Goal: Transaction & Acquisition: Book appointment/travel/reservation

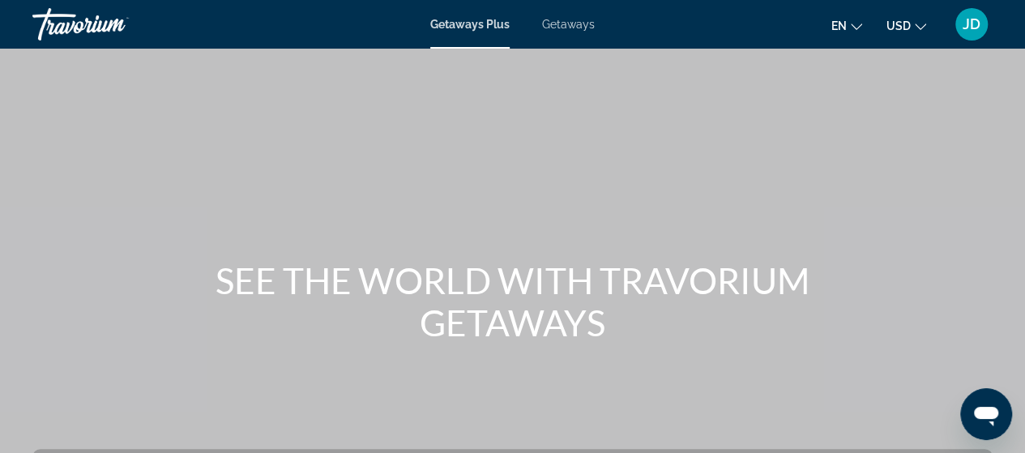
click at [470, 24] on span "Getaways Plus" at bounding box center [469, 24] width 79 height 13
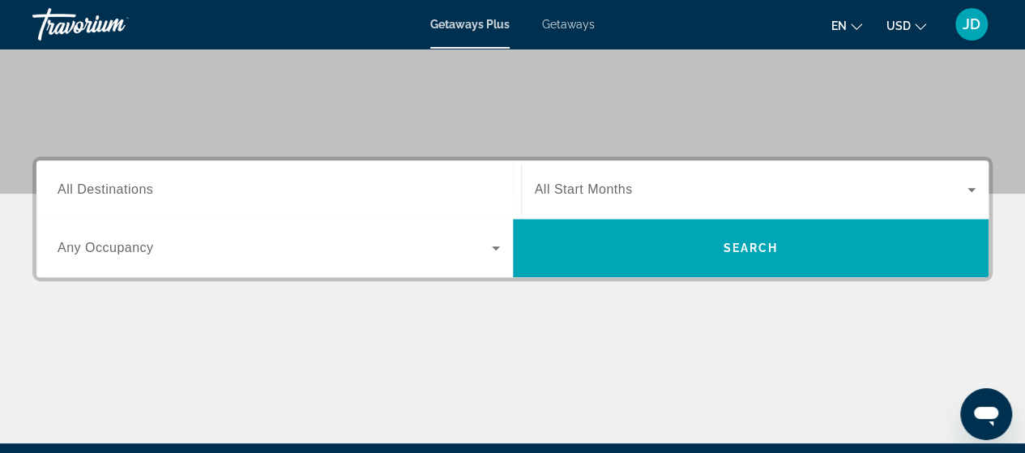
scroll to position [315, 0]
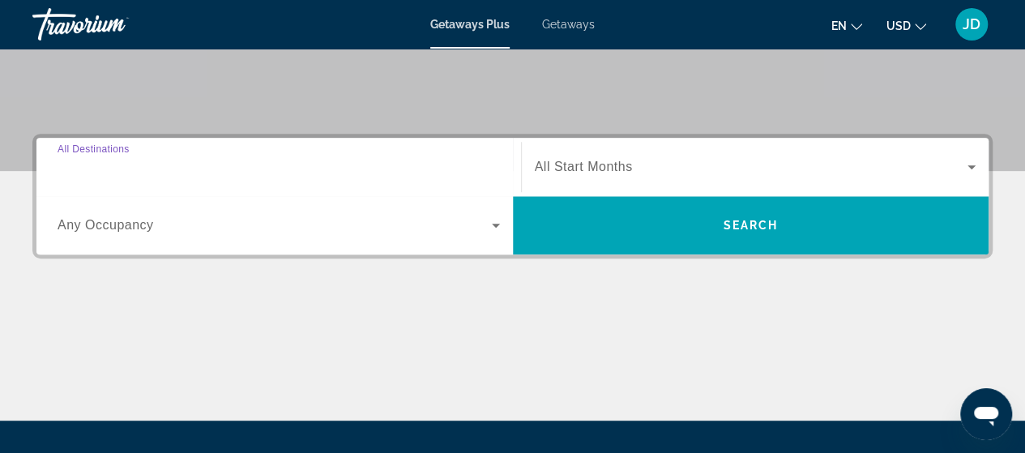
click at [256, 165] on input "Destination All Destinations" at bounding box center [279, 167] width 442 height 19
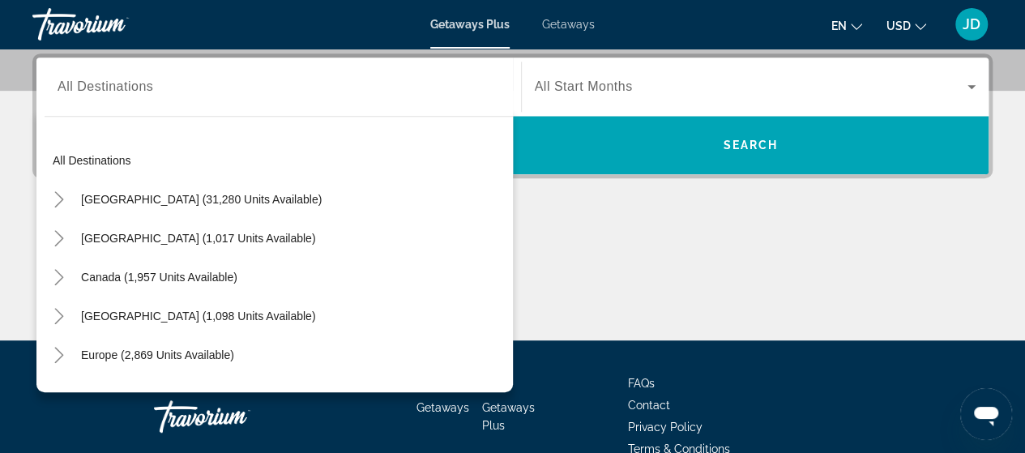
scroll to position [13, 0]
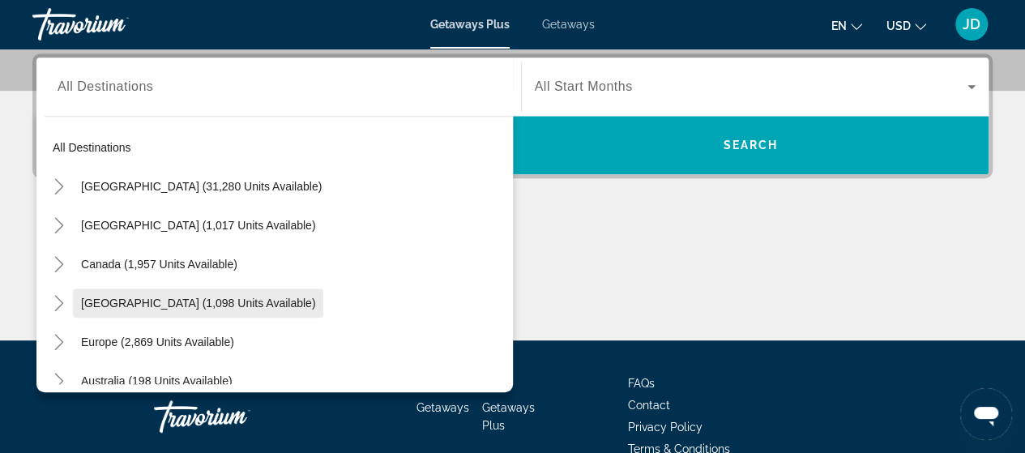
click at [216, 304] on span "[GEOGRAPHIC_DATA] (1,098 units available)" at bounding box center [198, 303] width 234 height 13
type input "**********"
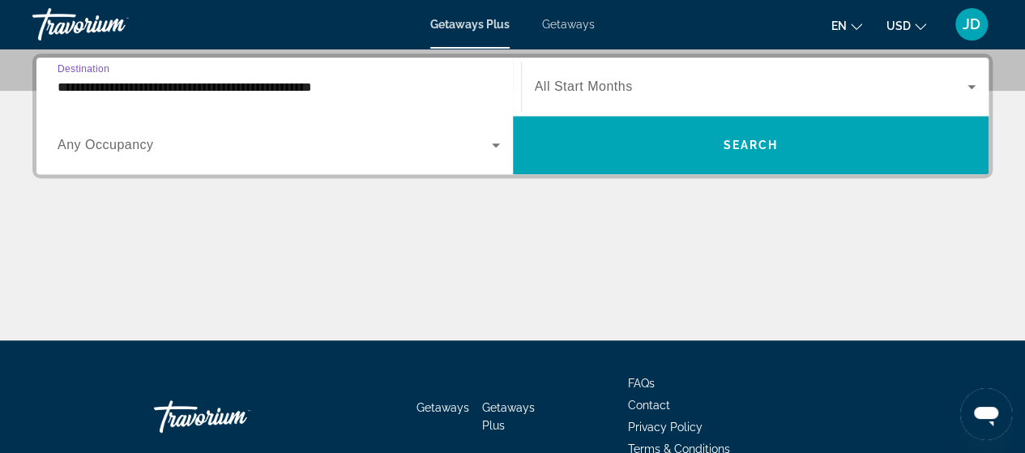
click at [974, 86] on icon "Search widget" at bounding box center [971, 86] width 19 height 19
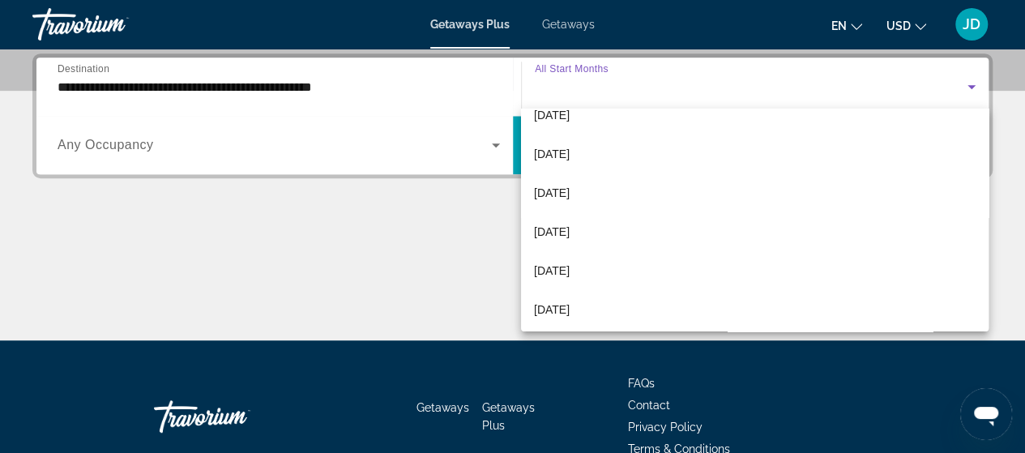
scroll to position [187, 0]
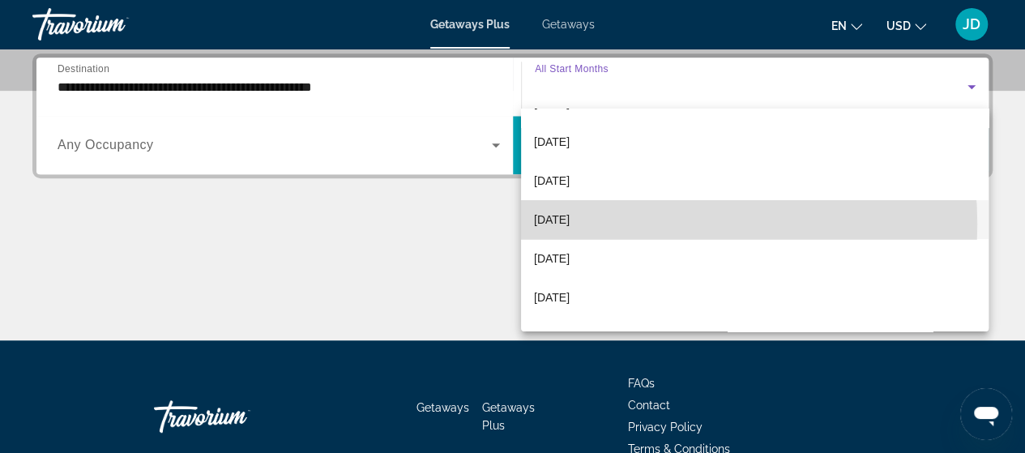
click at [596, 224] on mat-option "[DATE]" at bounding box center [755, 219] width 468 height 39
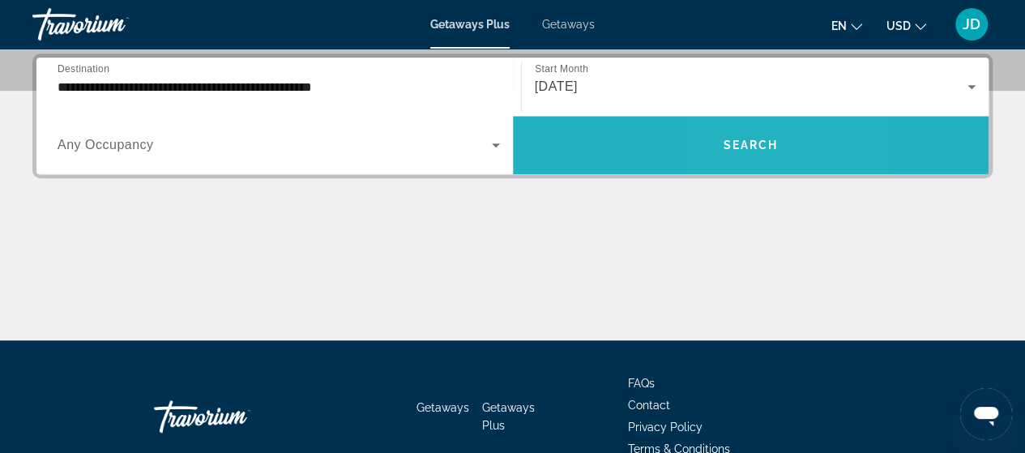
click at [735, 145] on span "Search" at bounding box center [750, 145] width 55 height 13
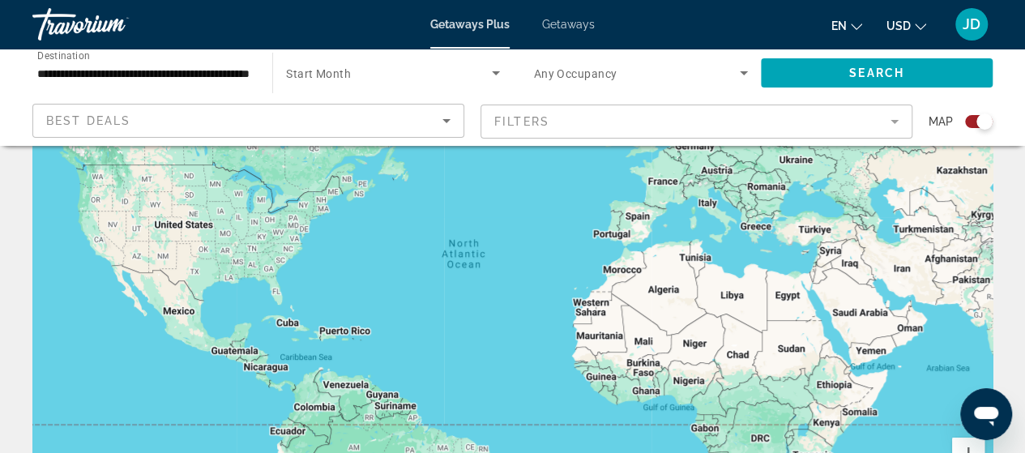
scroll to position [138, 0]
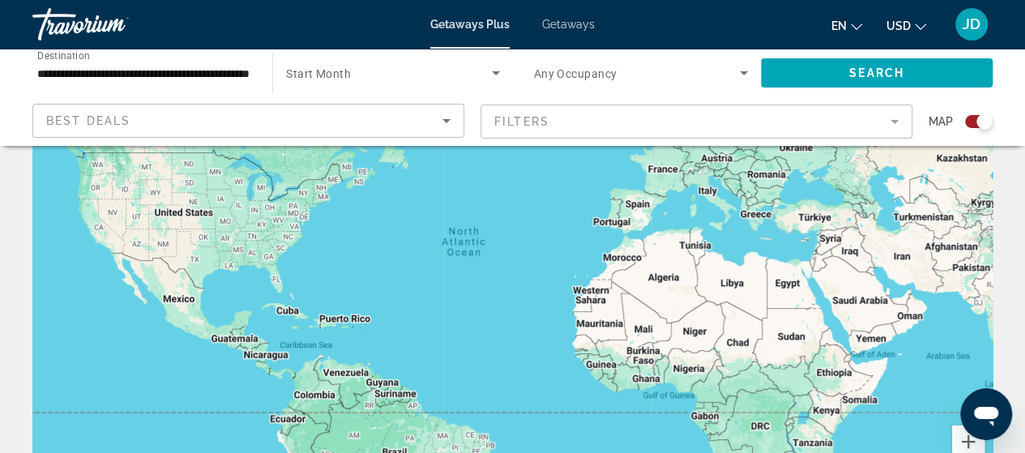
click at [374, 300] on div "Main content" at bounding box center [512, 267] width 960 height 486
click at [353, 336] on div "Main content" at bounding box center [512, 267] width 960 height 486
click at [357, 338] on div "Main content" at bounding box center [512, 267] width 960 height 486
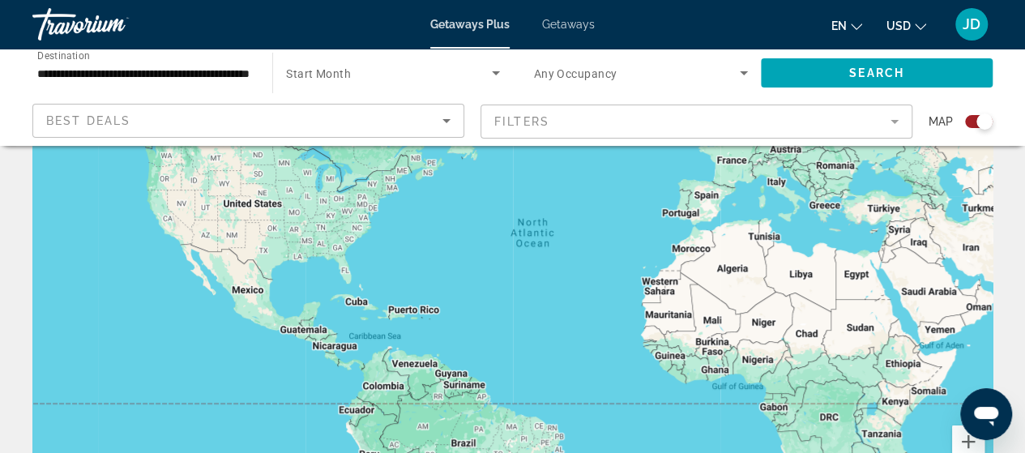
drag, startPoint x: 508, startPoint y: 385, endPoint x: 576, endPoint y: 374, distance: 69.0
click at [576, 374] on div "Main content" at bounding box center [512, 267] width 960 height 486
click at [553, 114] on mat-form-field "Filters" at bounding box center [697, 122] width 432 height 34
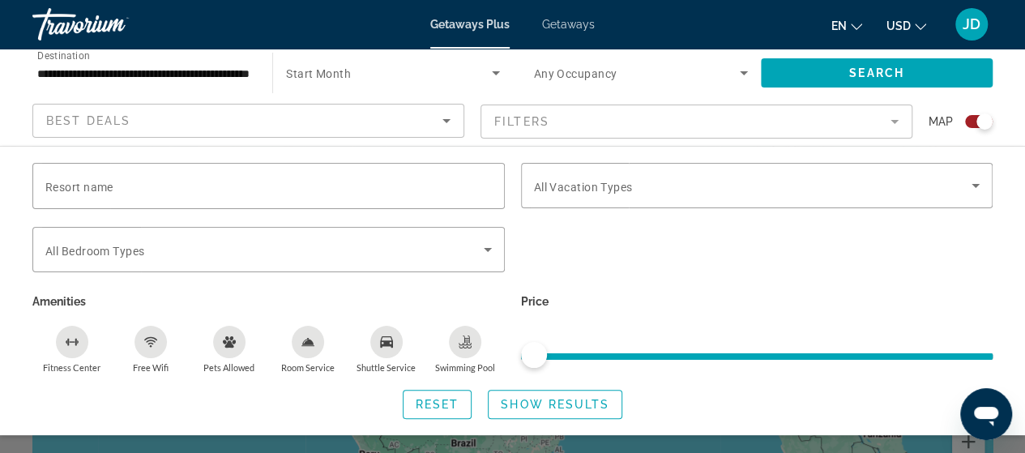
drag, startPoint x: 553, startPoint y: 114, endPoint x: 776, endPoint y: 110, distance: 222.9
click at [776, 110] on mat-form-field "Filters" at bounding box center [697, 122] width 432 height 34
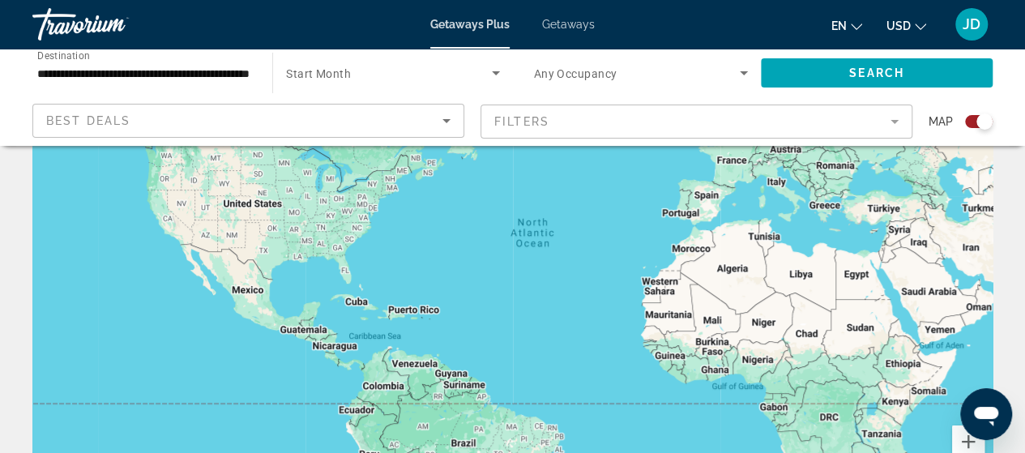
click at [891, 120] on mat-form-field "Filters" at bounding box center [697, 122] width 432 height 34
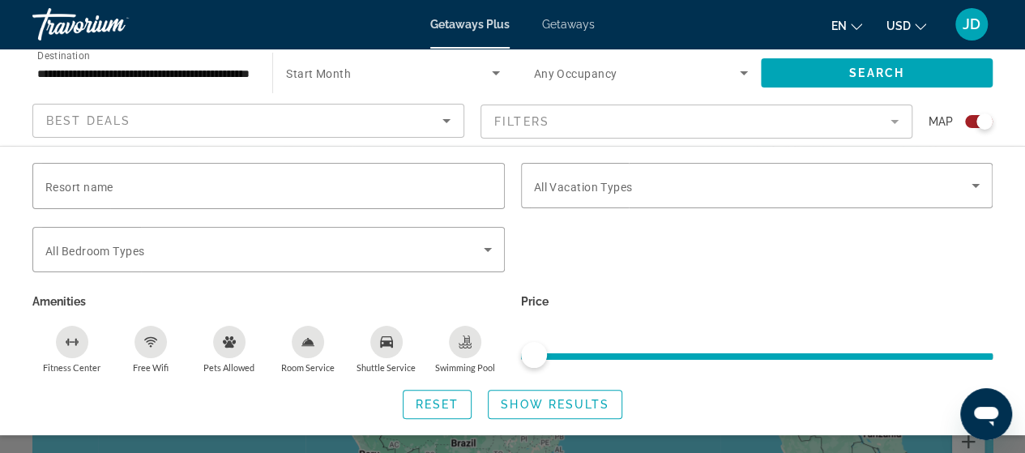
click at [985, 124] on div "Search widget" at bounding box center [985, 121] width 16 height 16
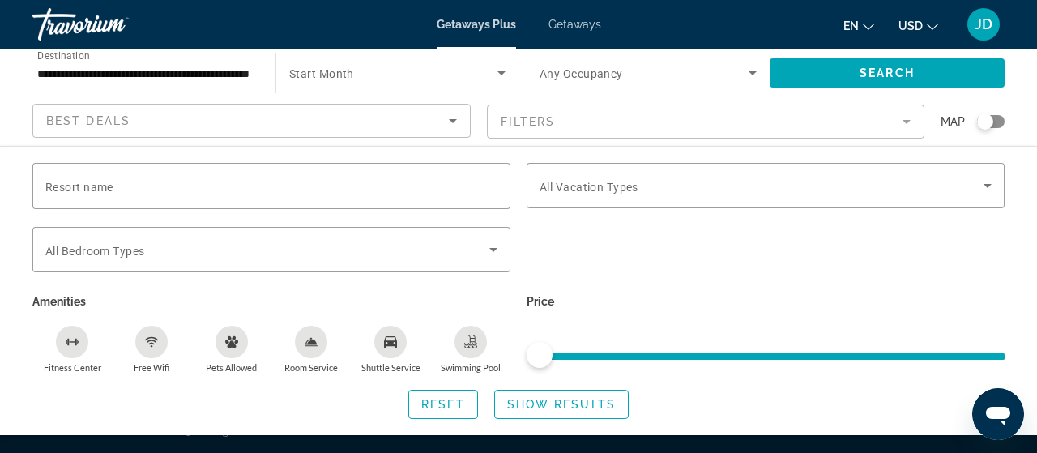
click at [998, 122] on div "Search widget" at bounding box center [991, 121] width 28 height 13
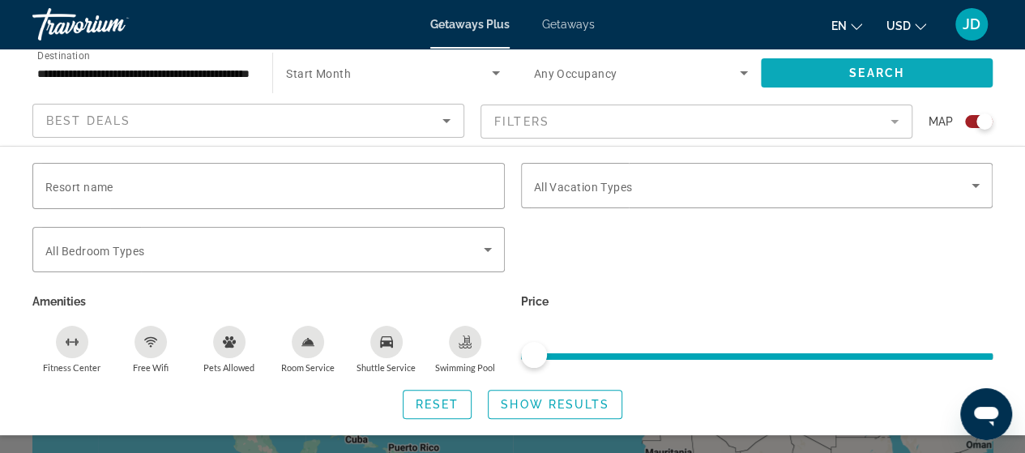
click at [837, 75] on span "Search widget" at bounding box center [877, 72] width 232 height 39
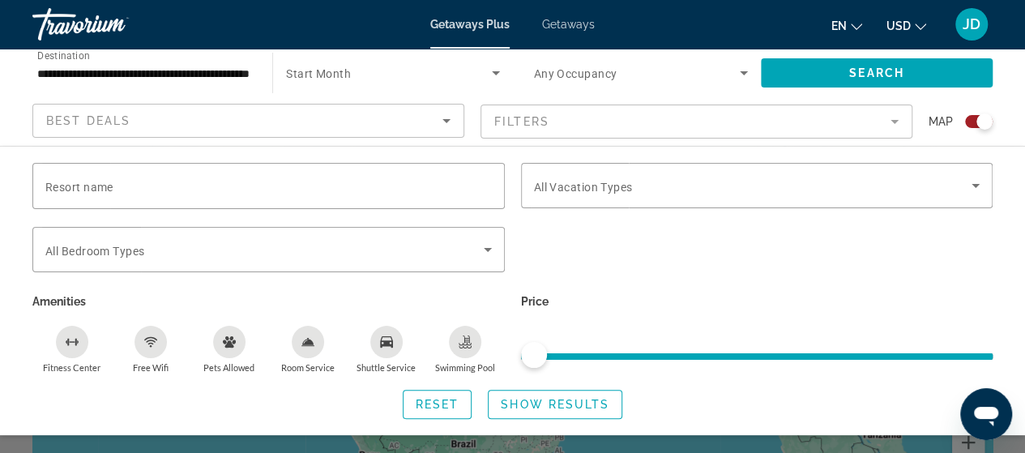
scroll to position [219, 0]
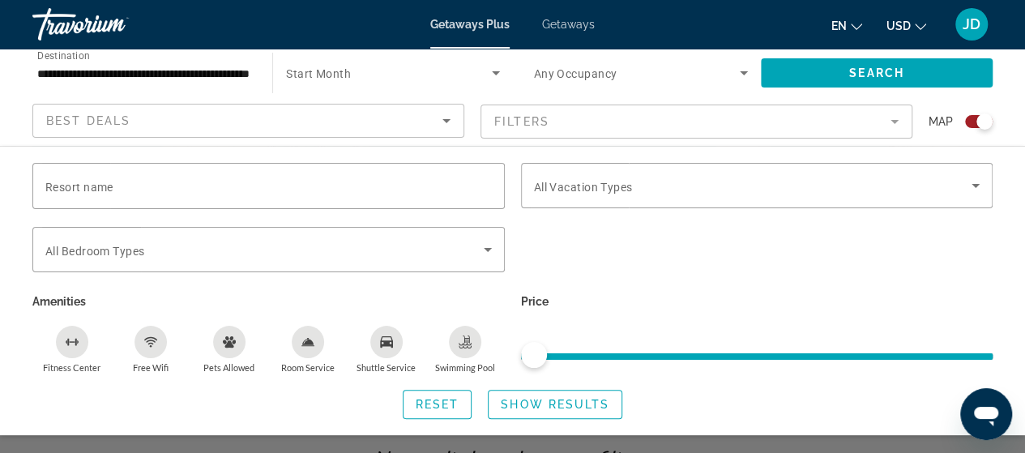
drag, startPoint x: 533, startPoint y: 357, endPoint x: 614, endPoint y: 356, distance: 81.1
click at [614, 356] on ngx-slider "ngx-slider" at bounding box center [757, 354] width 472 height 3
drag, startPoint x: 534, startPoint y: 349, endPoint x: 611, endPoint y: 338, distance: 77.8
click at [611, 338] on div "Price" at bounding box center [757, 331] width 489 height 83
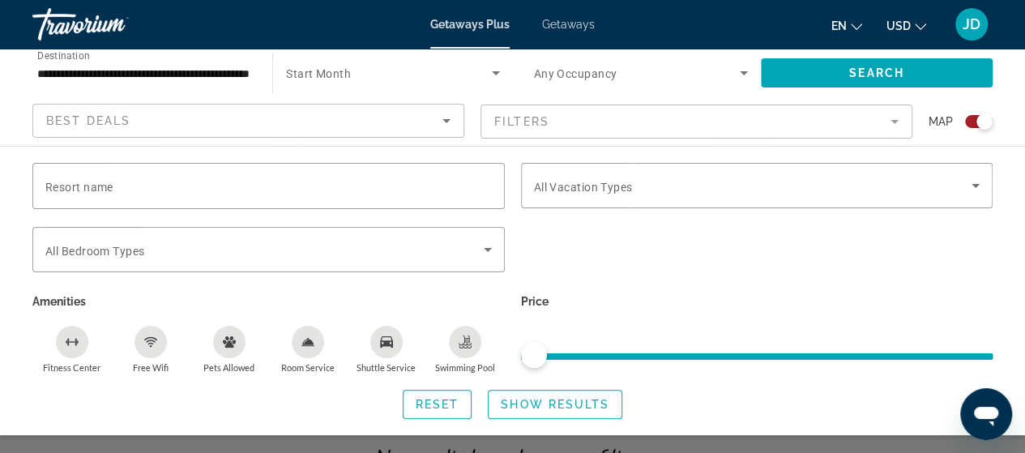
click at [520, 127] on mat-form-field "Filters" at bounding box center [697, 122] width 432 height 34
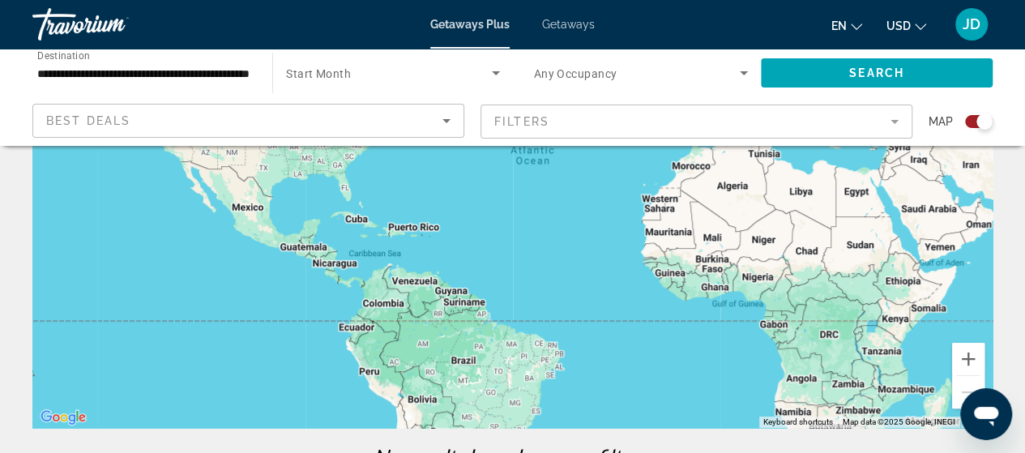
click at [894, 121] on mat-form-field "Filters" at bounding box center [697, 122] width 432 height 34
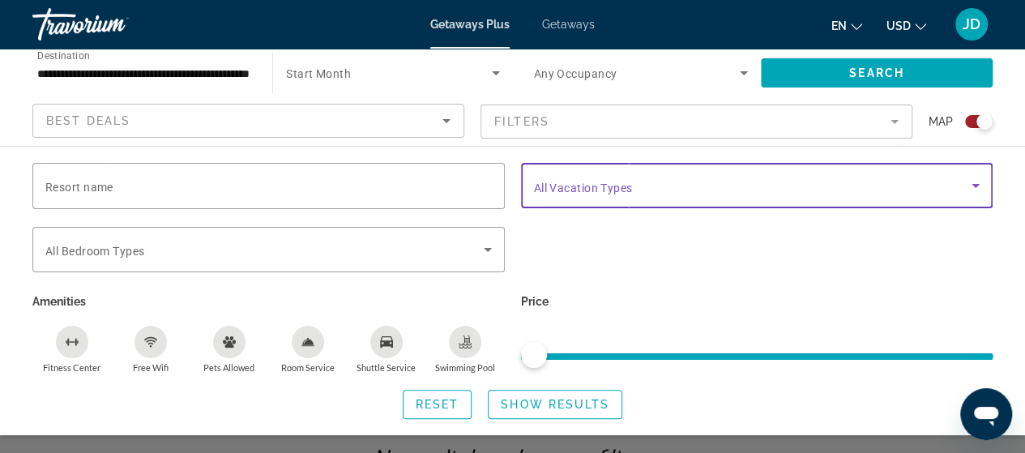
click at [977, 186] on icon "Search widget" at bounding box center [976, 186] width 8 height 4
click at [976, 185] on icon "Search widget" at bounding box center [976, 186] width 8 height 4
click at [447, 124] on icon "Sort by" at bounding box center [446, 120] width 19 height 19
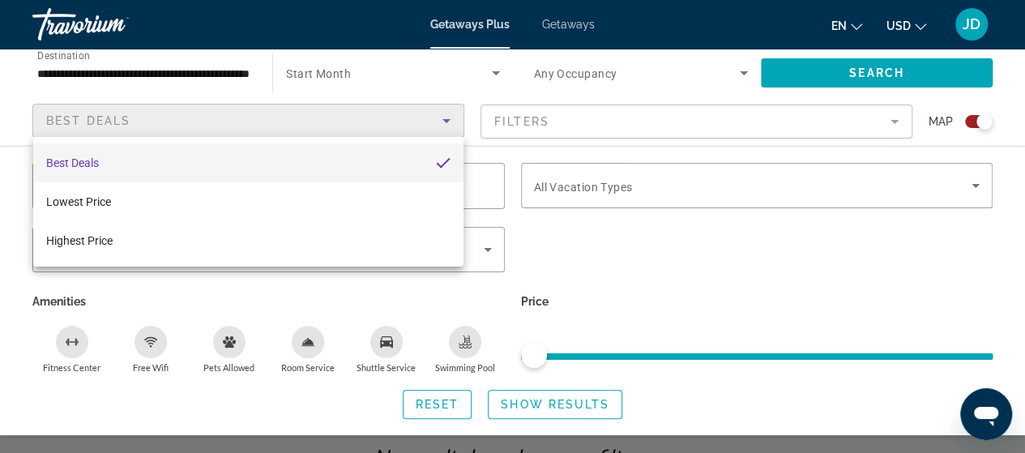
click at [496, 75] on div at bounding box center [512, 226] width 1025 height 453
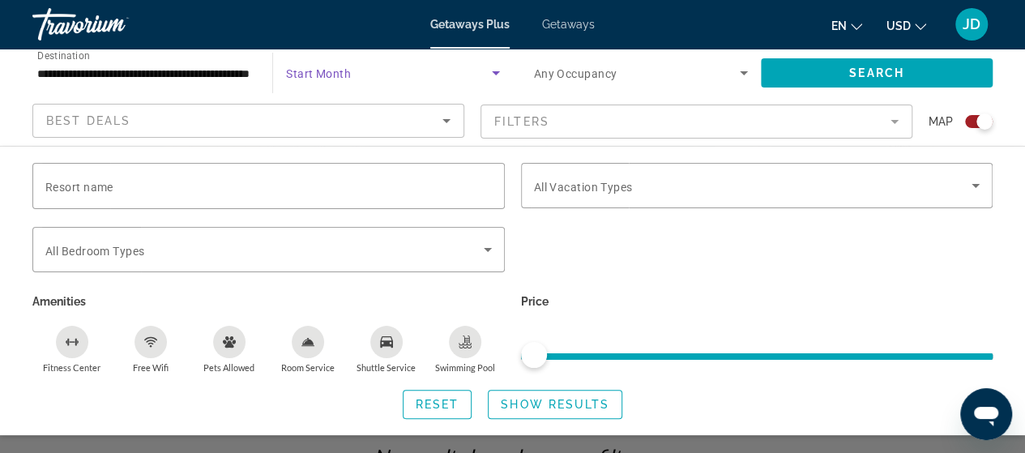
click at [494, 69] on icon "Search widget" at bounding box center [495, 72] width 19 height 19
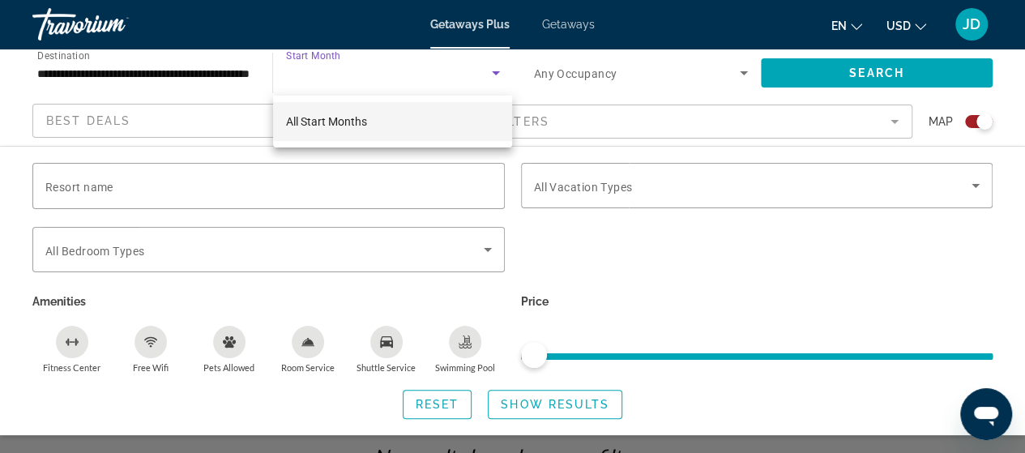
click at [310, 75] on div at bounding box center [512, 226] width 1025 height 453
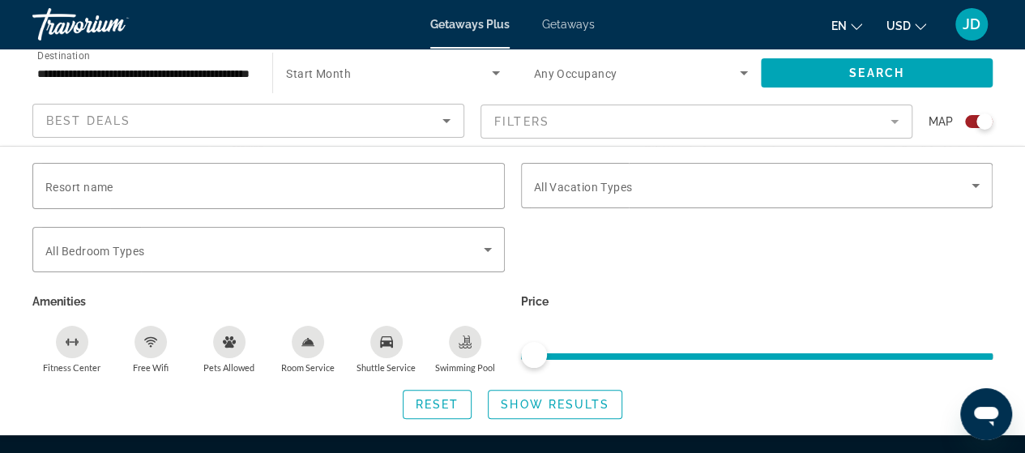
scroll to position [276, 0]
click at [440, 402] on span "Reset" at bounding box center [438, 404] width 44 height 13
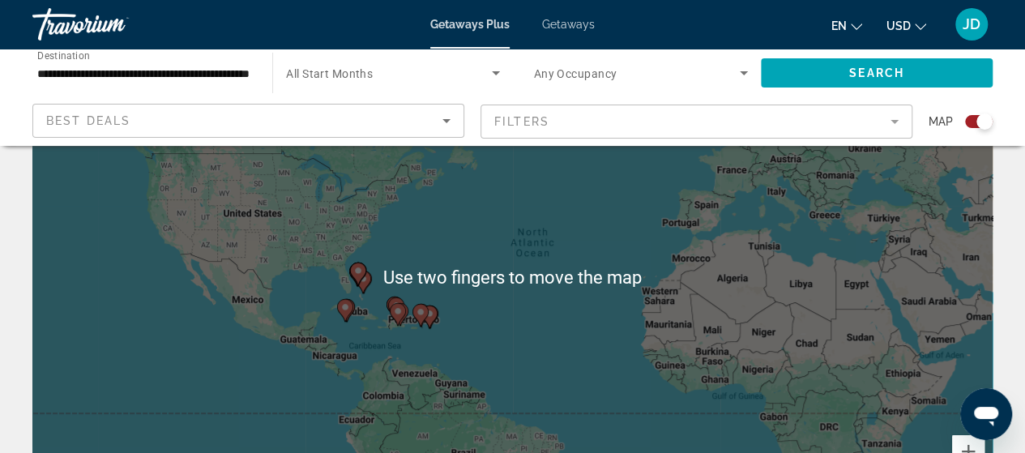
scroll to position [130, 0]
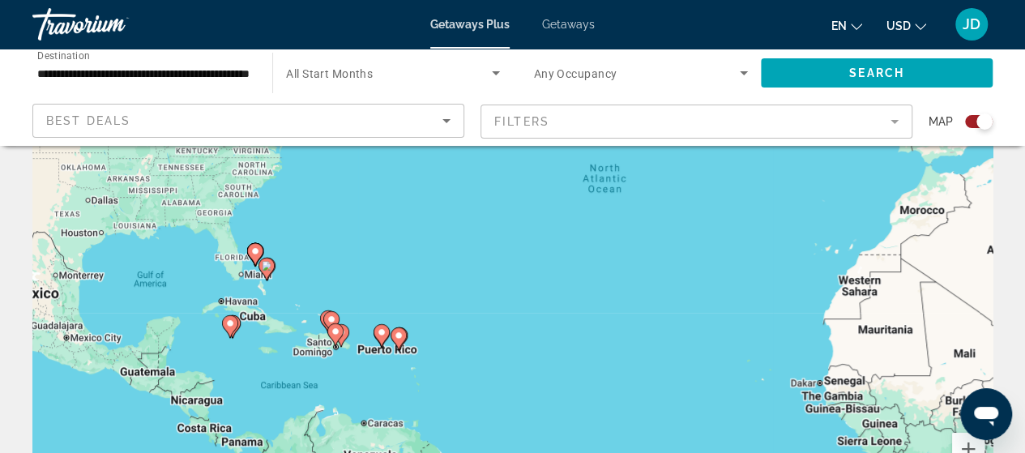
click at [289, 311] on div "To activate drag with keyboard, press Alt + Enter. Once in keyboard drag state,…" at bounding box center [512, 275] width 960 height 486
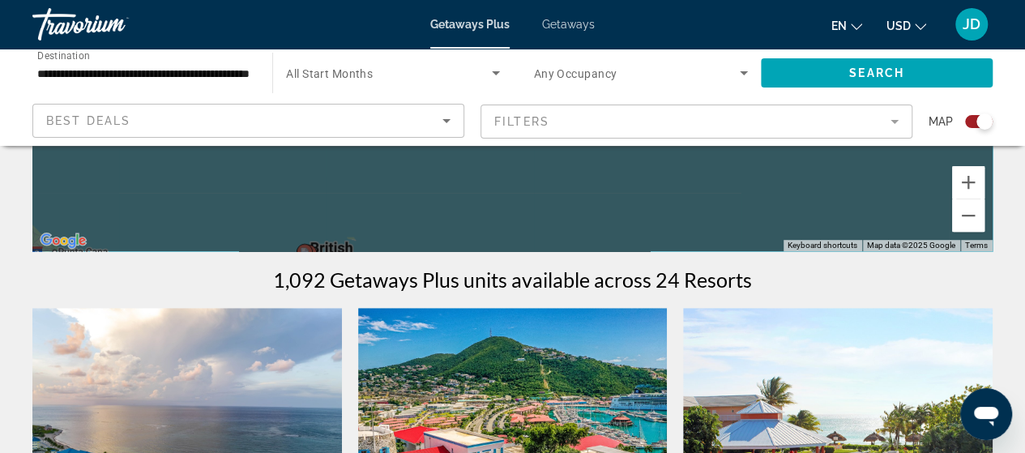
scroll to position [397, 0]
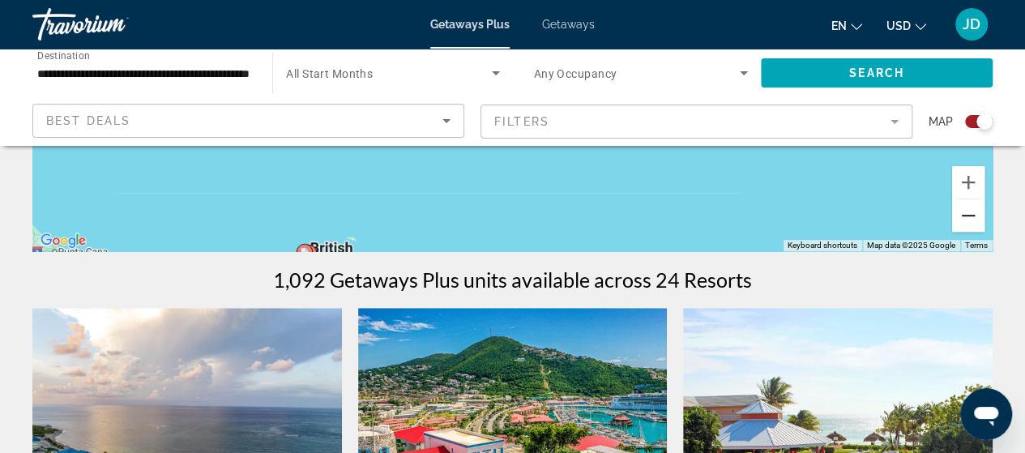
click at [976, 227] on button "Zoom out" at bounding box center [968, 215] width 32 height 32
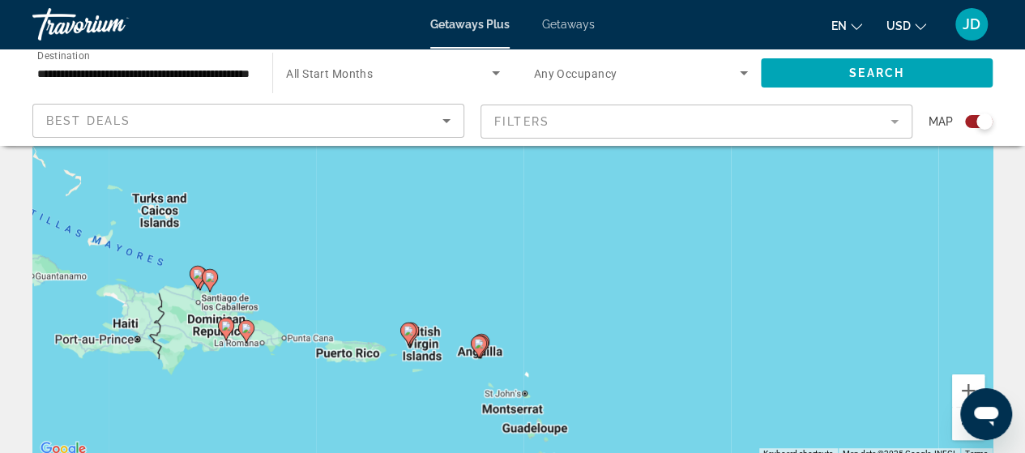
scroll to position [192, 0]
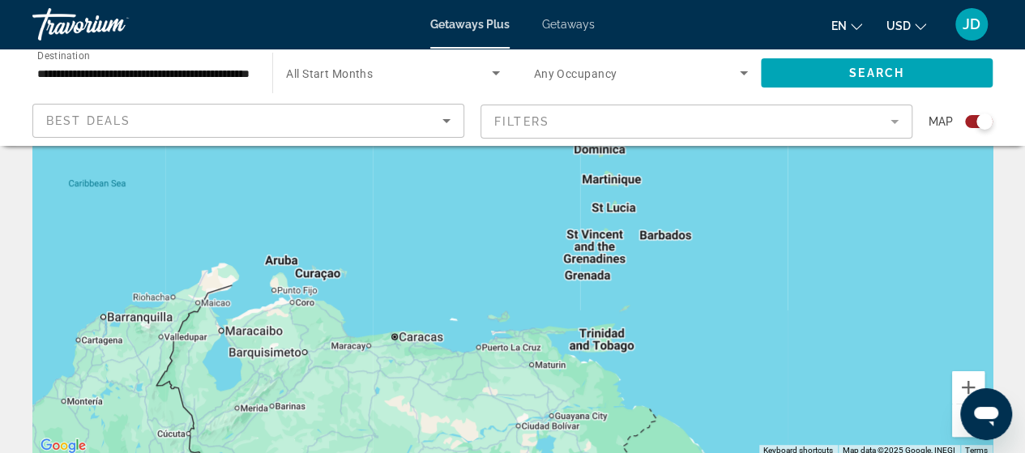
drag, startPoint x: 162, startPoint y: 208, endPoint x: 220, endPoint y: -98, distance: 311.8
click at [220, 0] on html "**********" at bounding box center [512, 34] width 1025 height 453
click at [279, 267] on div "To activate drag with keyboard, press Alt + Enter. Once in keyboard drag state,…" at bounding box center [512, 213] width 960 height 486
click at [329, 283] on div "To activate drag with keyboard, press Alt + Enter. Once in keyboard drag state,…" at bounding box center [512, 213] width 960 height 486
click at [971, 119] on div "Search widget" at bounding box center [979, 121] width 28 height 13
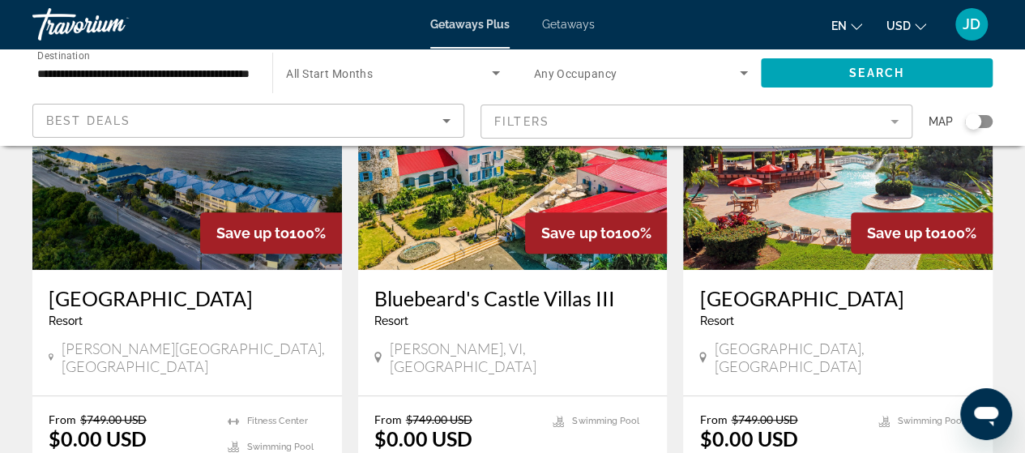
click at [982, 121] on div "Search widget" at bounding box center [979, 121] width 28 height 13
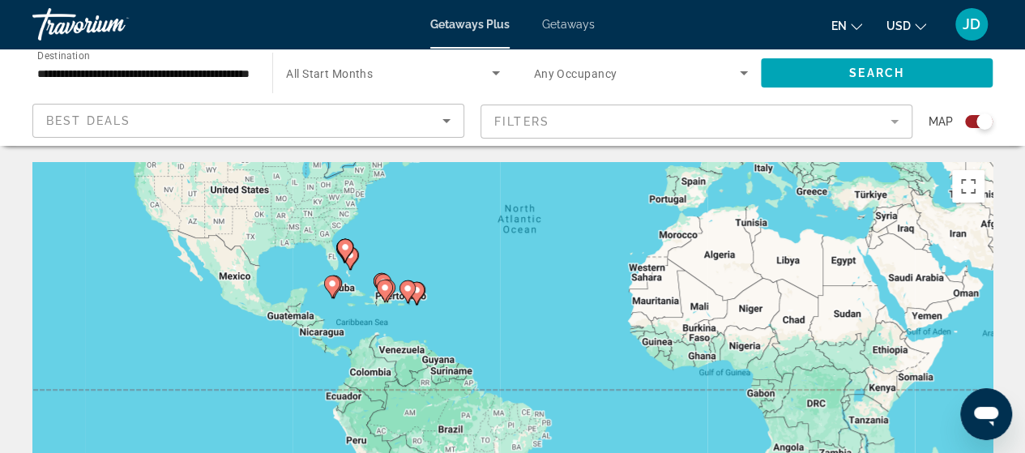
drag, startPoint x: 451, startPoint y: 400, endPoint x: 502, endPoint y: 237, distance: 170.2
click at [502, 237] on div "To activate drag with keyboard, press Alt + Enter. Once in keyboard drag state,…" at bounding box center [512, 405] width 960 height 486
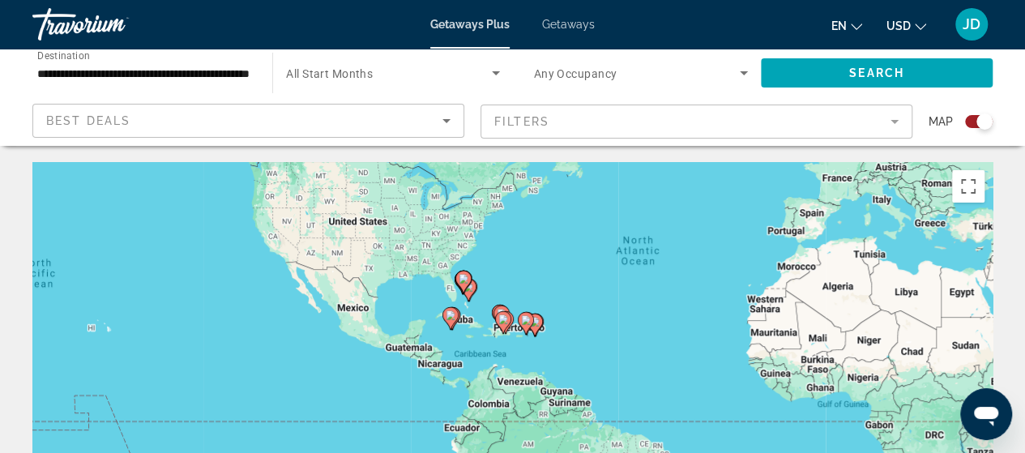
drag, startPoint x: 515, startPoint y: 319, endPoint x: 655, endPoint y: 348, distance: 143.2
click at [655, 348] on div "To activate drag with keyboard, press Alt + Enter. Once in keyboard drag state,…" at bounding box center [512, 405] width 960 height 486
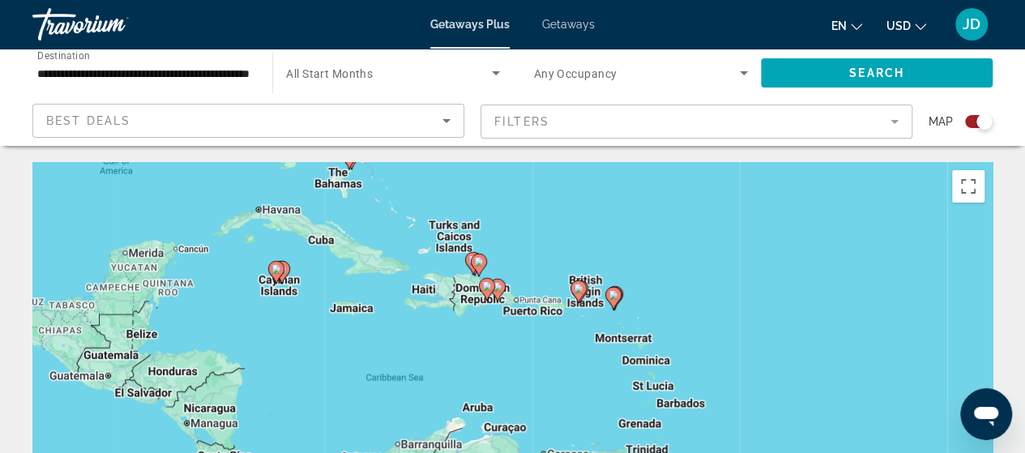
click at [478, 410] on div "To activate drag with keyboard, press Alt + Enter. Once in keyboard drag state,…" at bounding box center [512, 405] width 960 height 486
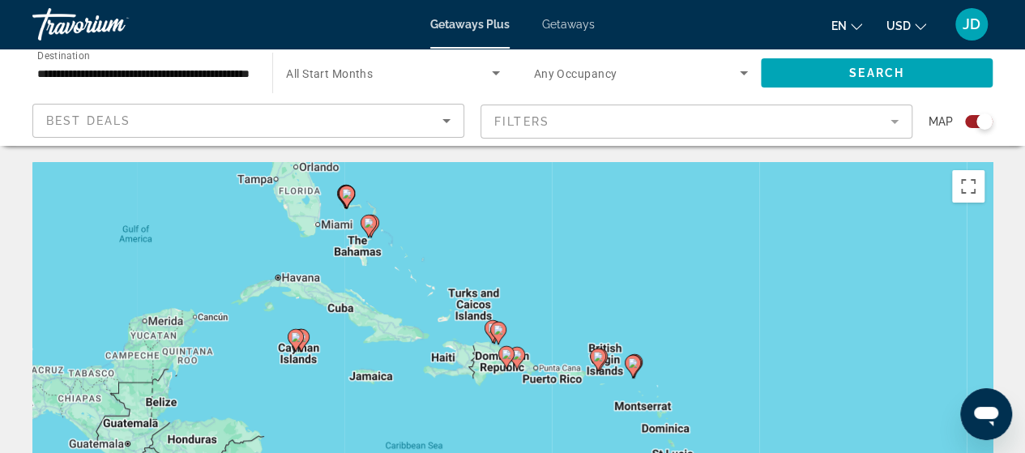
drag, startPoint x: 402, startPoint y: 242, endPoint x: 421, endPoint y: 312, distance: 72.4
click at [421, 312] on div "To activate drag with keyboard, press Alt + Enter. Once in keyboard drag state,…" at bounding box center [512, 405] width 960 height 486
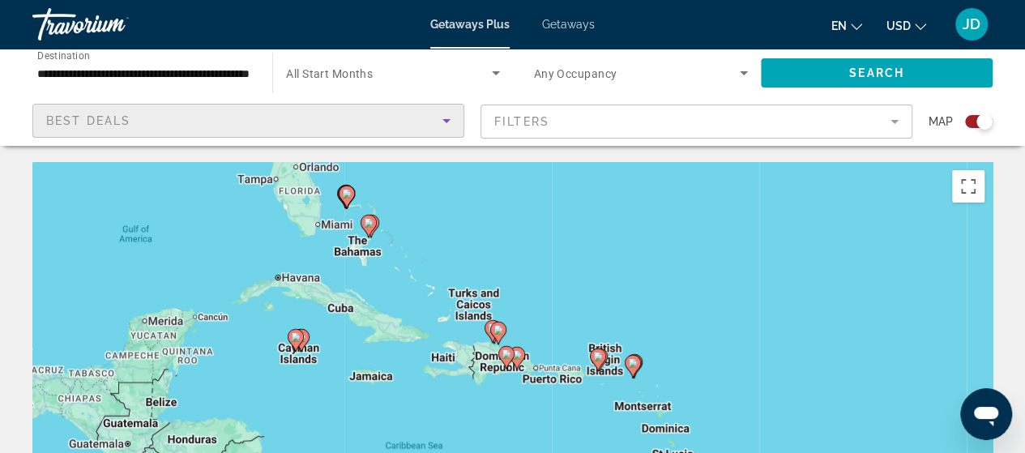
click at [447, 118] on icon "Sort by" at bounding box center [446, 120] width 19 height 19
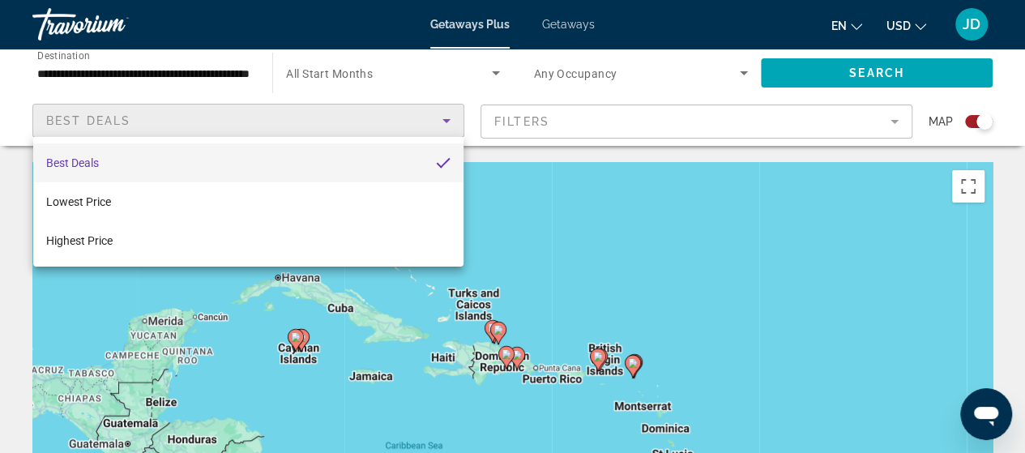
click at [825, 75] on div at bounding box center [512, 226] width 1025 height 453
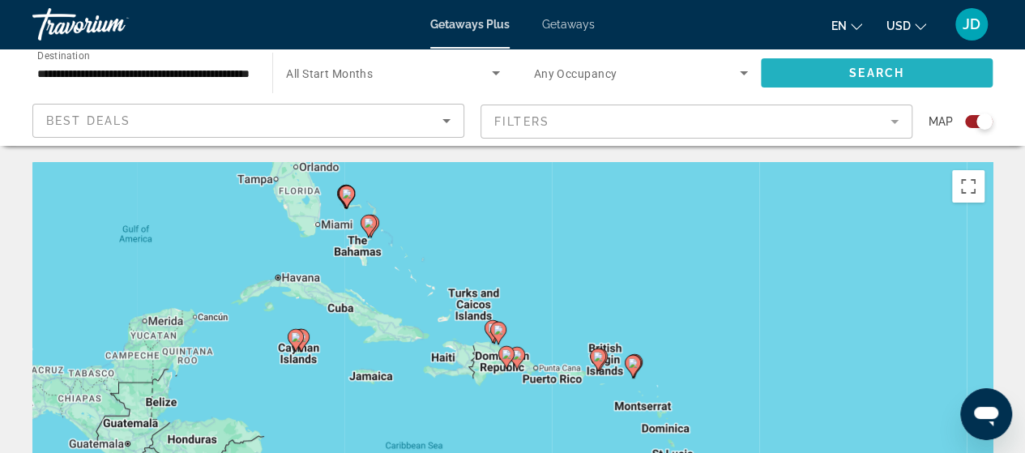
click at [876, 67] on span "Search" at bounding box center [876, 72] width 55 height 13
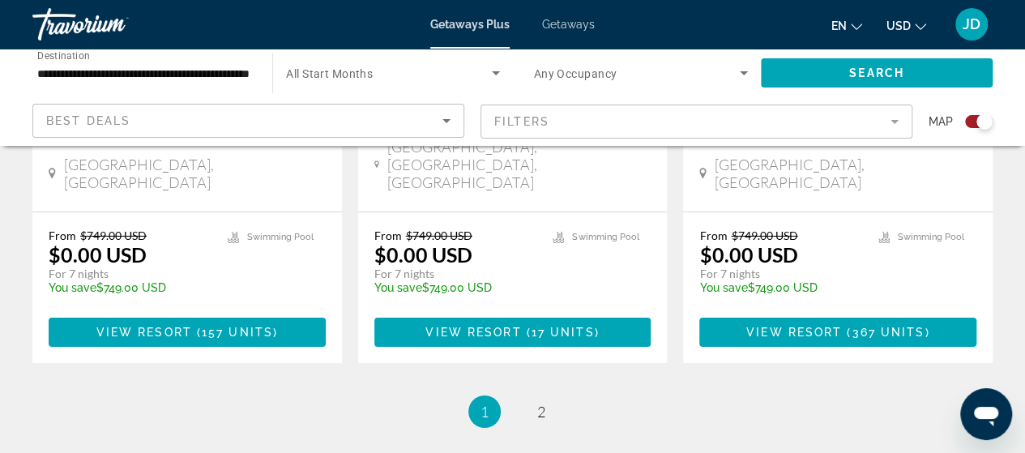
scroll to position [2639, 0]
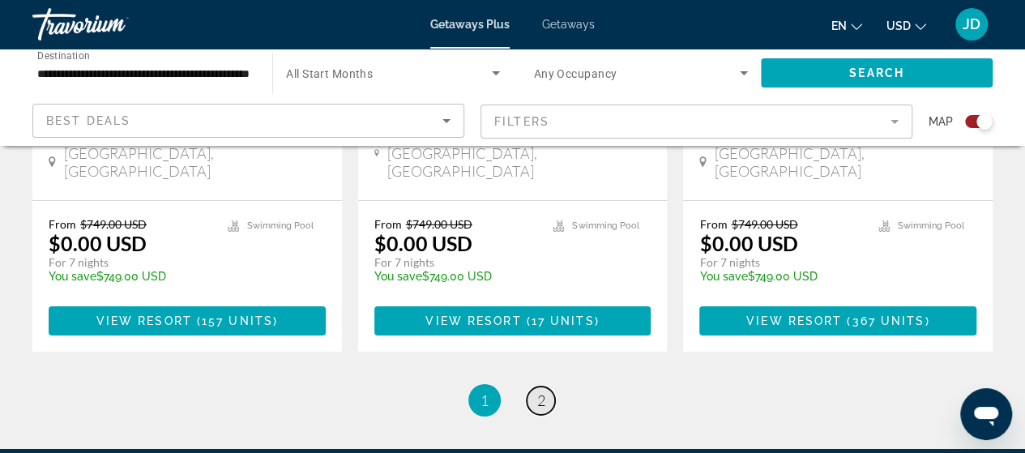
click at [541, 391] on span "2" at bounding box center [541, 400] width 8 height 18
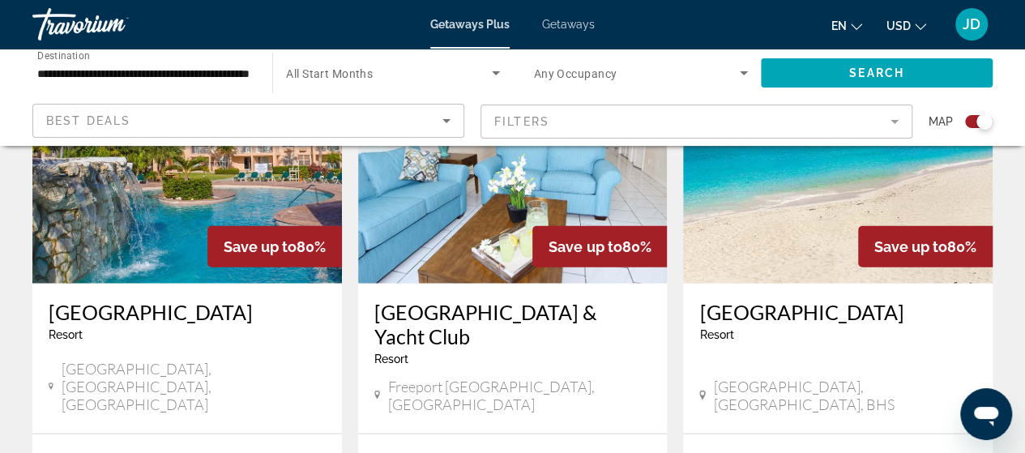
scroll to position [1980, 0]
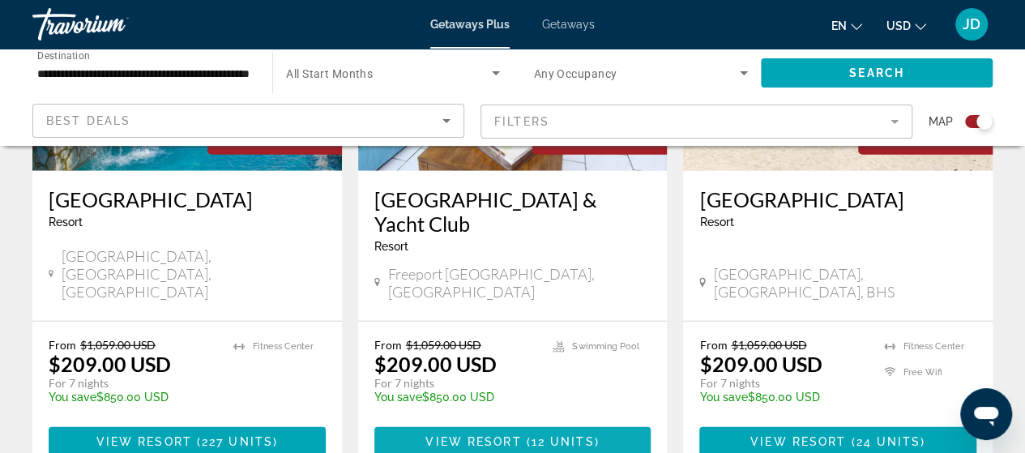
click at [513, 422] on span "Main content" at bounding box center [512, 441] width 277 height 39
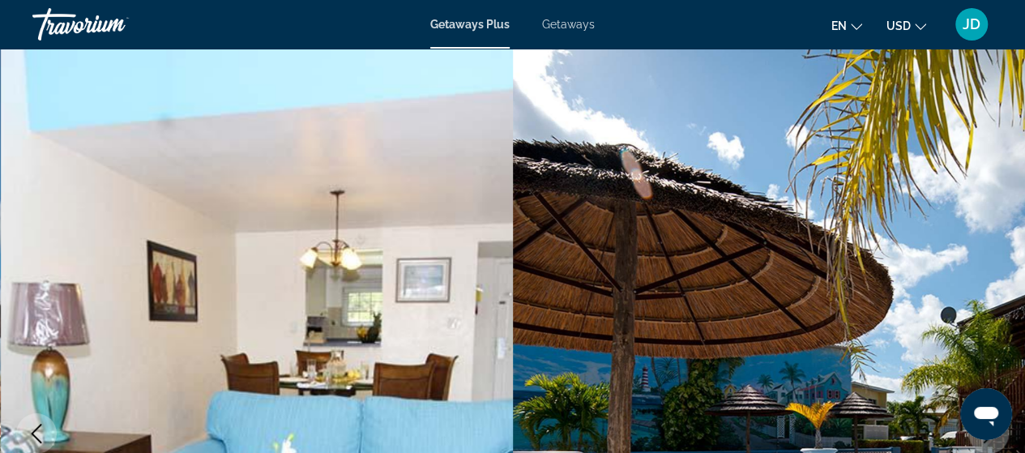
click at [578, 27] on span "Getaways" at bounding box center [568, 24] width 53 height 13
